Goal: Information Seeking & Learning: Find specific fact

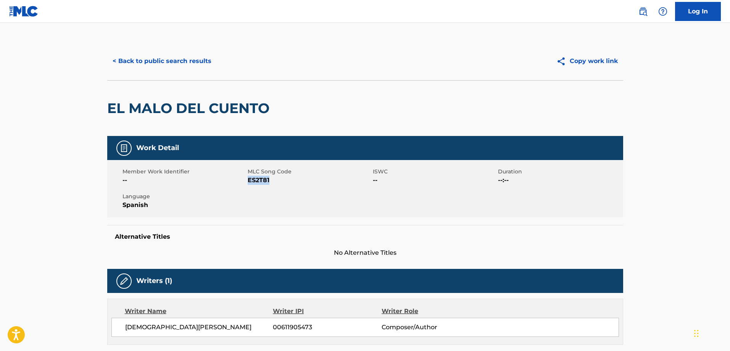
click at [148, 62] on button "< Back to public search results" at bounding box center [162, 61] width 110 height 19
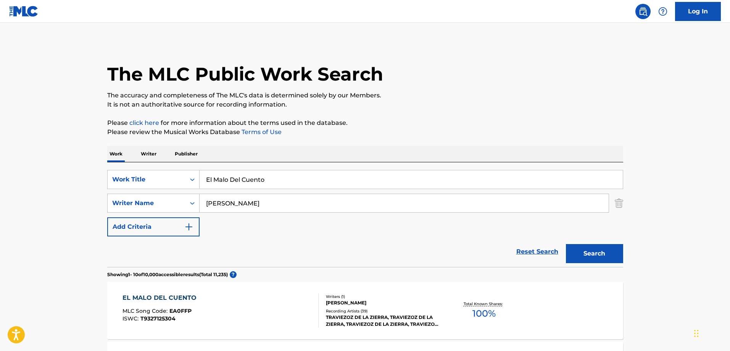
scroll to position [114, 0]
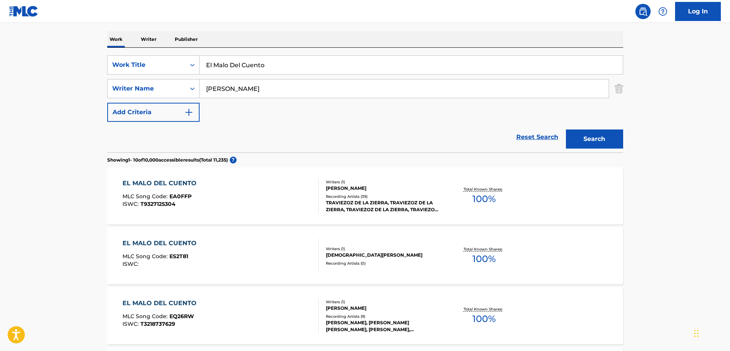
click at [256, 63] on input "El Malo Del Cuento" at bounding box center [411, 65] width 423 height 18
paste input "Doble G"
type input "El Doble G"
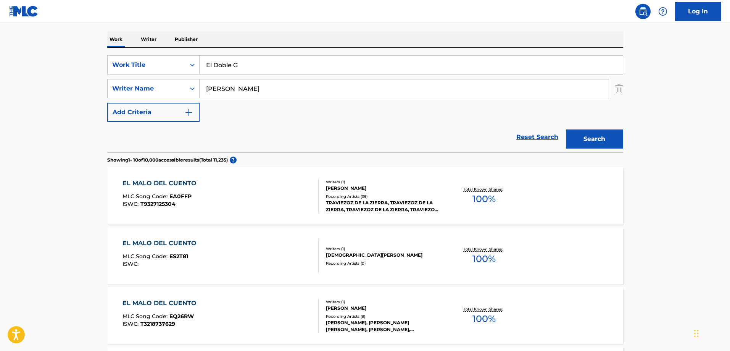
drag, startPoint x: 343, startPoint y: 90, endPoint x: 509, endPoint y: 112, distance: 167.8
click at [342, 90] on input "[PERSON_NAME]" at bounding box center [404, 88] width 409 height 18
paste input "[PERSON_NAME]"
type input "[PERSON_NAME]"
click at [578, 136] on button "Search" at bounding box center [594, 138] width 57 height 19
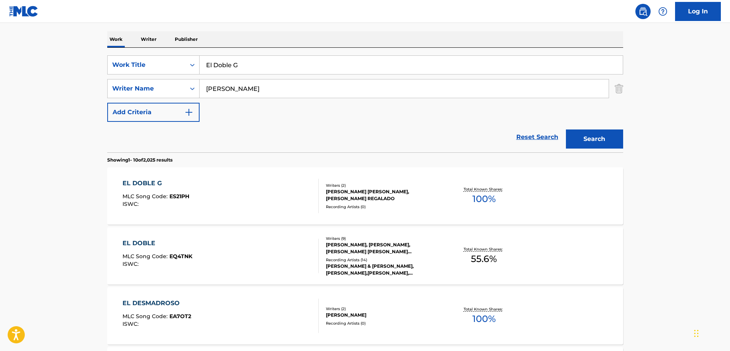
click at [222, 179] on div "EL DOBLE G MLC Song Code : ES21PH ISWC :" at bounding box center [220, 196] width 196 height 34
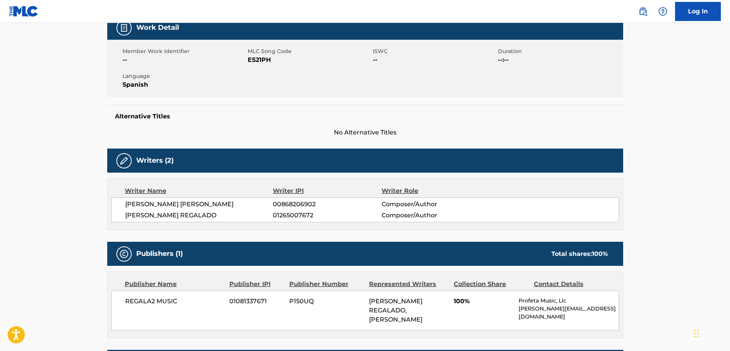
scroll to position [76, 0]
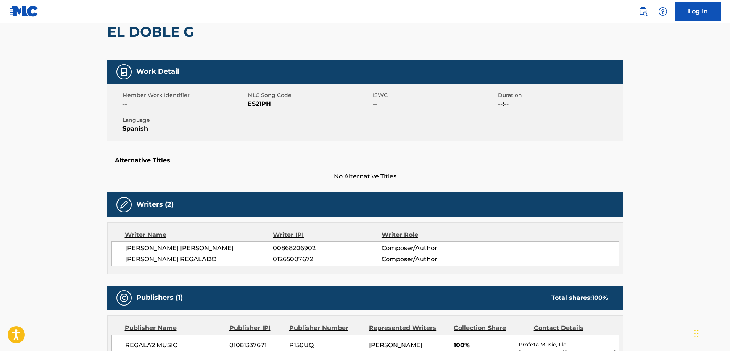
click at [252, 101] on span "ES21PH" at bounding box center [309, 103] width 123 height 9
click at [265, 106] on span "ES21PH" at bounding box center [309, 103] width 123 height 9
copy span "ES21PH"
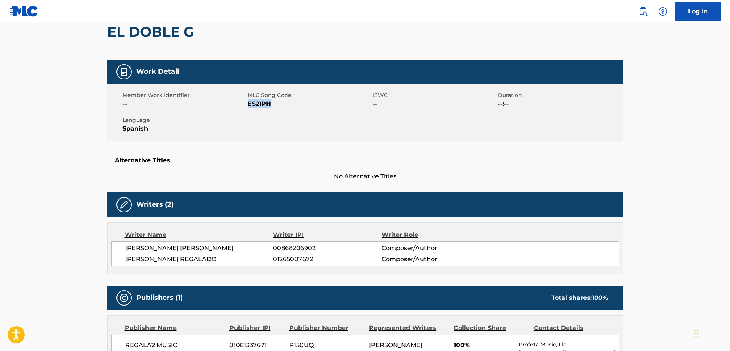
drag, startPoint x: 380, startPoint y: 203, endPoint x: 371, endPoint y: 211, distance: 12.4
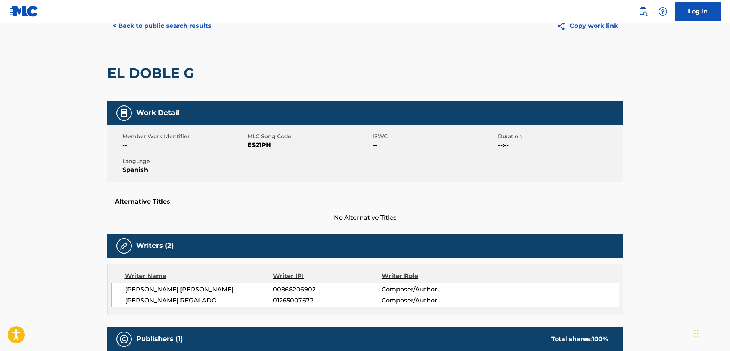
scroll to position [0, 0]
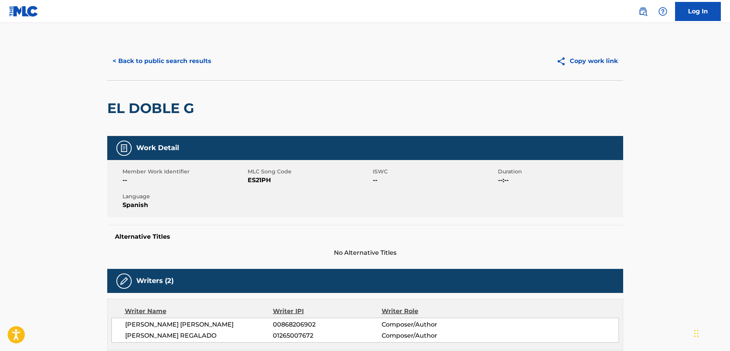
click at [176, 60] on button "< Back to public search results" at bounding box center [162, 61] width 110 height 19
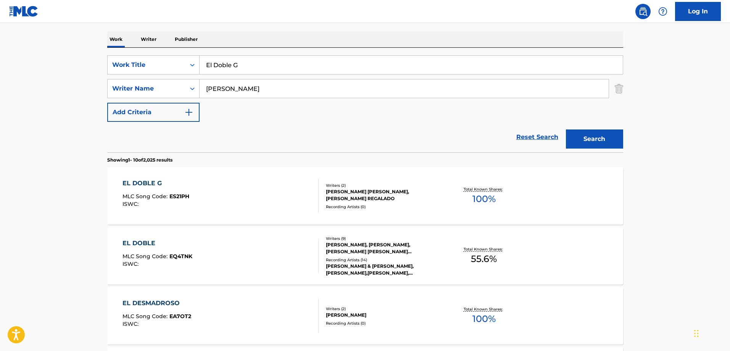
click at [280, 61] on input "El Doble G" at bounding box center [411, 65] width 423 height 18
paste input "La Loca Era Yo"
type input "La Loca Era Yo"
click at [248, 100] on div "SearchWithCriteriaca05b222-8e15-47a5-99ec-7dbe386b416f Work Title La Loca Era Y…" at bounding box center [365, 88] width 516 height 66
click at [245, 88] on input "[PERSON_NAME]" at bounding box center [404, 88] width 409 height 18
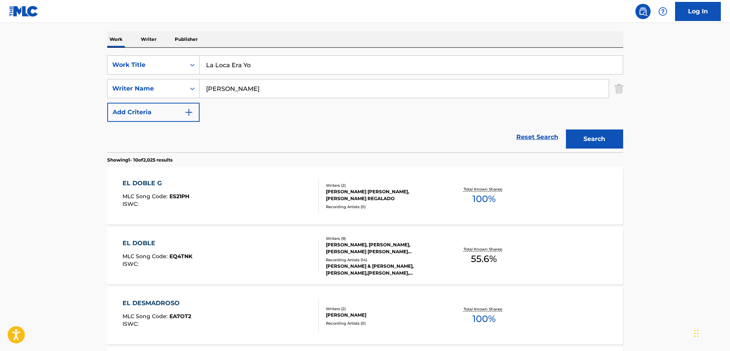
paste input "Preciado"
click at [566, 129] on button "Search" at bounding box center [594, 138] width 57 height 19
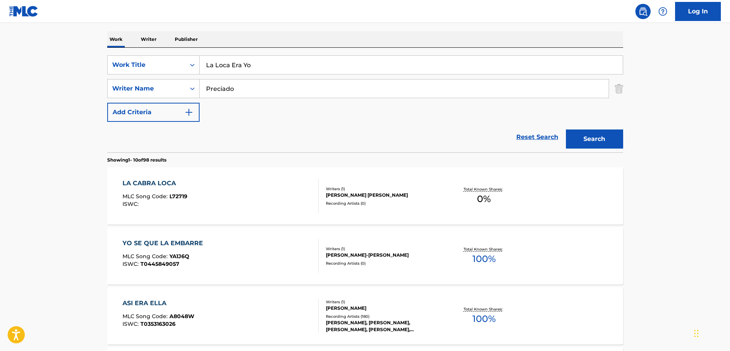
click at [275, 85] on input "Preciado" at bounding box center [404, 88] width 409 height 18
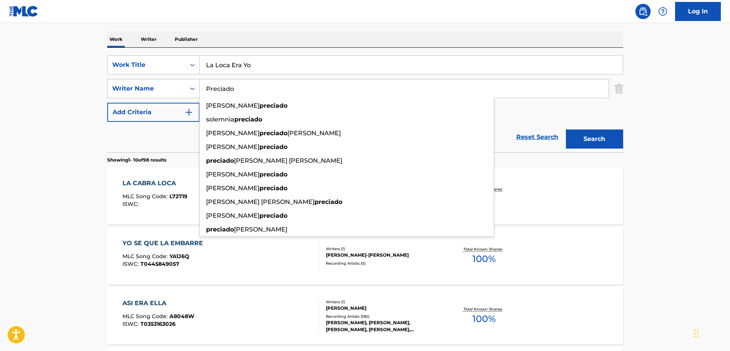
paste input "[PERSON_NAME]"
click at [566, 129] on button "Search" at bounding box center [594, 138] width 57 height 19
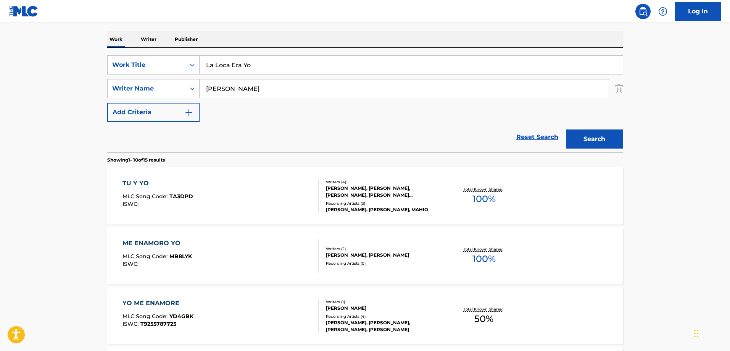
click at [423, 46] on div "Work Writer Publisher" at bounding box center [365, 39] width 516 height 16
click at [319, 98] on div "[PERSON_NAME]" at bounding box center [404, 88] width 409 height 19
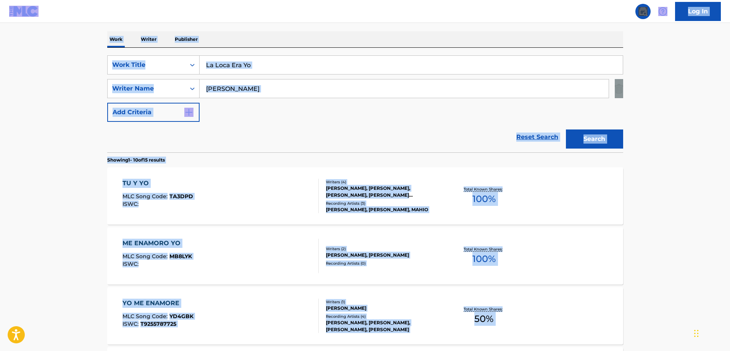
click at [324, 96] on input "[PERSON_NAME]" at bounding box center [404, 88] width 409 height 18
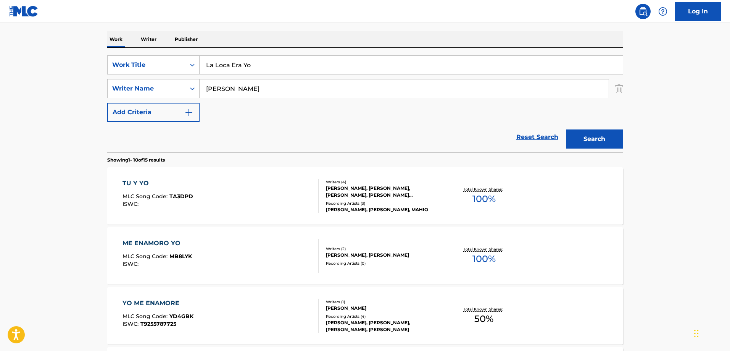
paste input "[PERSON_NAME]"
type input "[PERSON_NAME]"
click at [566, 129] on button "Search" at bounding box center [594, 138] width 57 height 19
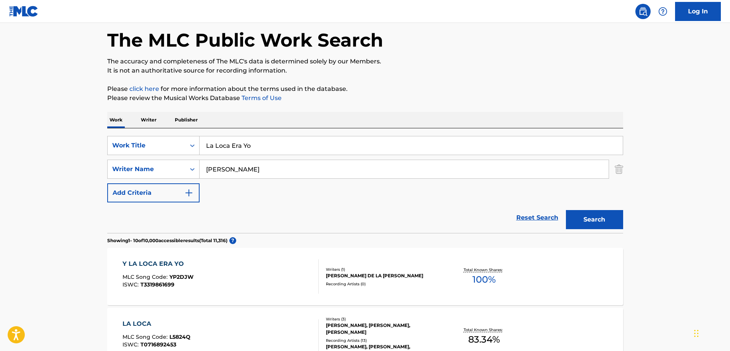
scroll to position [82, 0]
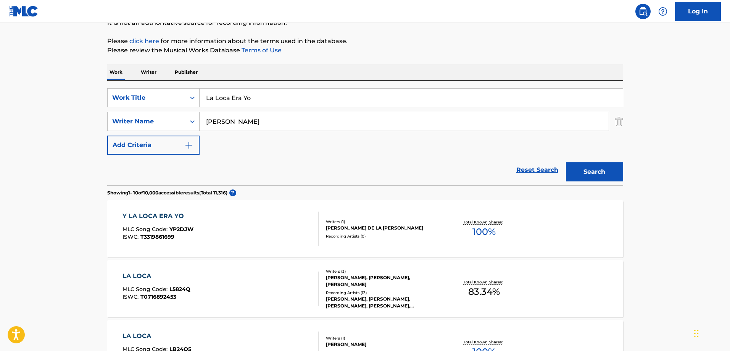
click at [261, 220] on div "Y LA LOCA ERA YO MLC Song Code : YP2DJW ISWC : T3319861699" at bounding box center [220, 228] width 196 height 34
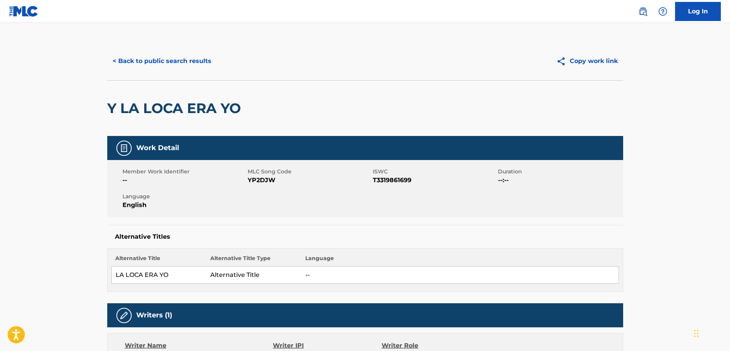
click at [263, 182] on span "YP2DJW" at bounding box center [309, 180] width 123 height 9
click at [391, 184] on span "T3319861699" at bounding box center [434, 180] width 123 height 9
copy span "T3319861699"
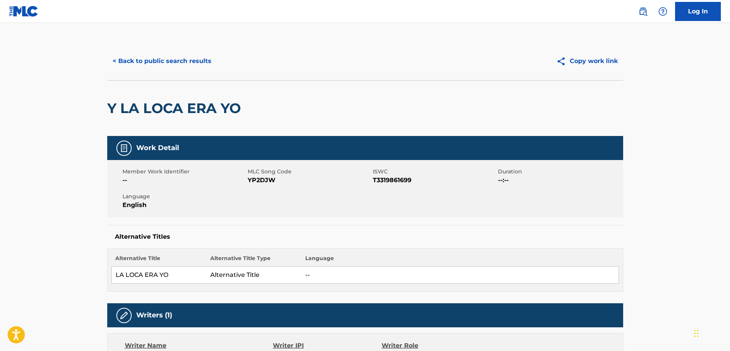
click at [253, 177] on span "YP2DJW" at bounding box center [309, 180] width 123 height 9
copy span "YP2DJW"
click at [253, 177] on span "YP2DJW" at bounding box center [309, 180] width 123 height 9
